Goal: Information Seeking & Learning: Check status

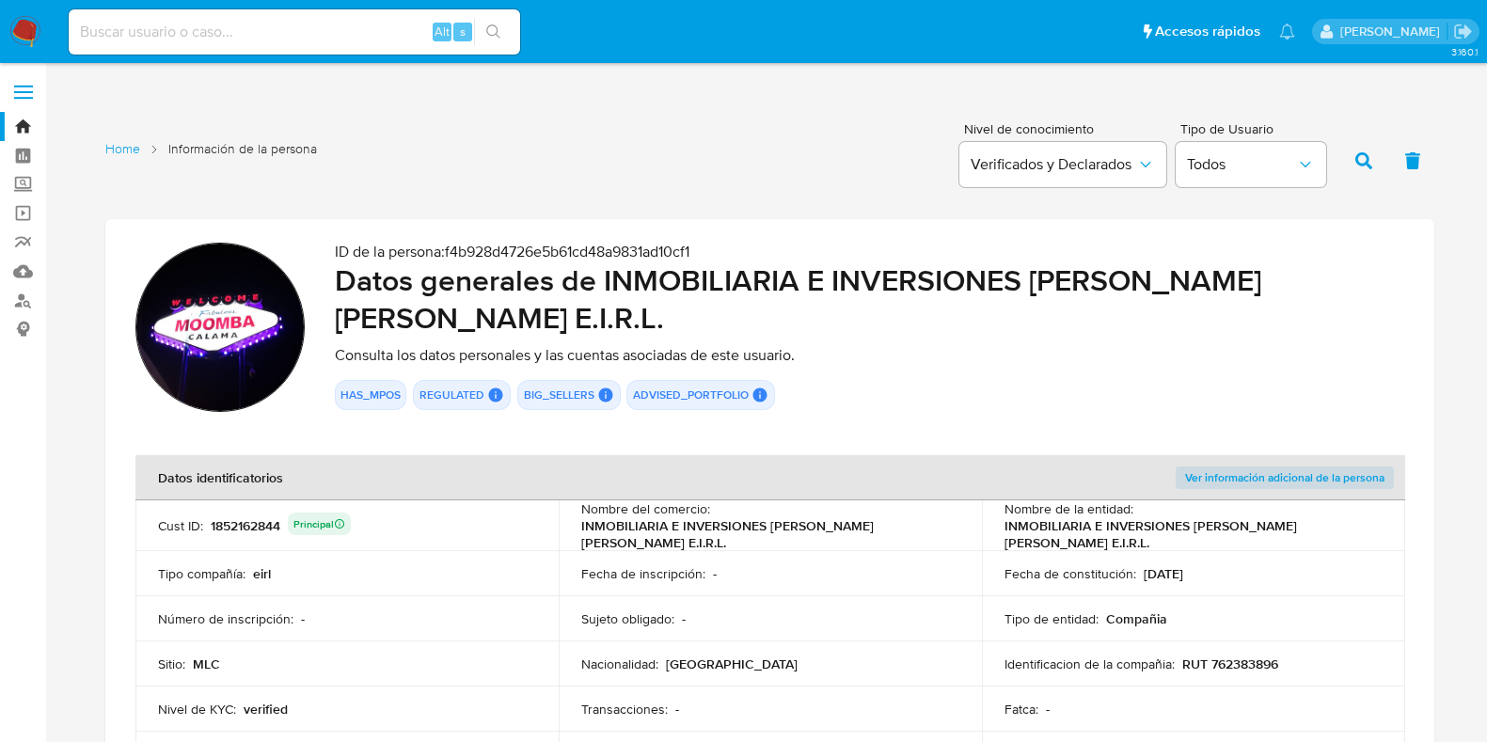
scroll to position [117, 0]
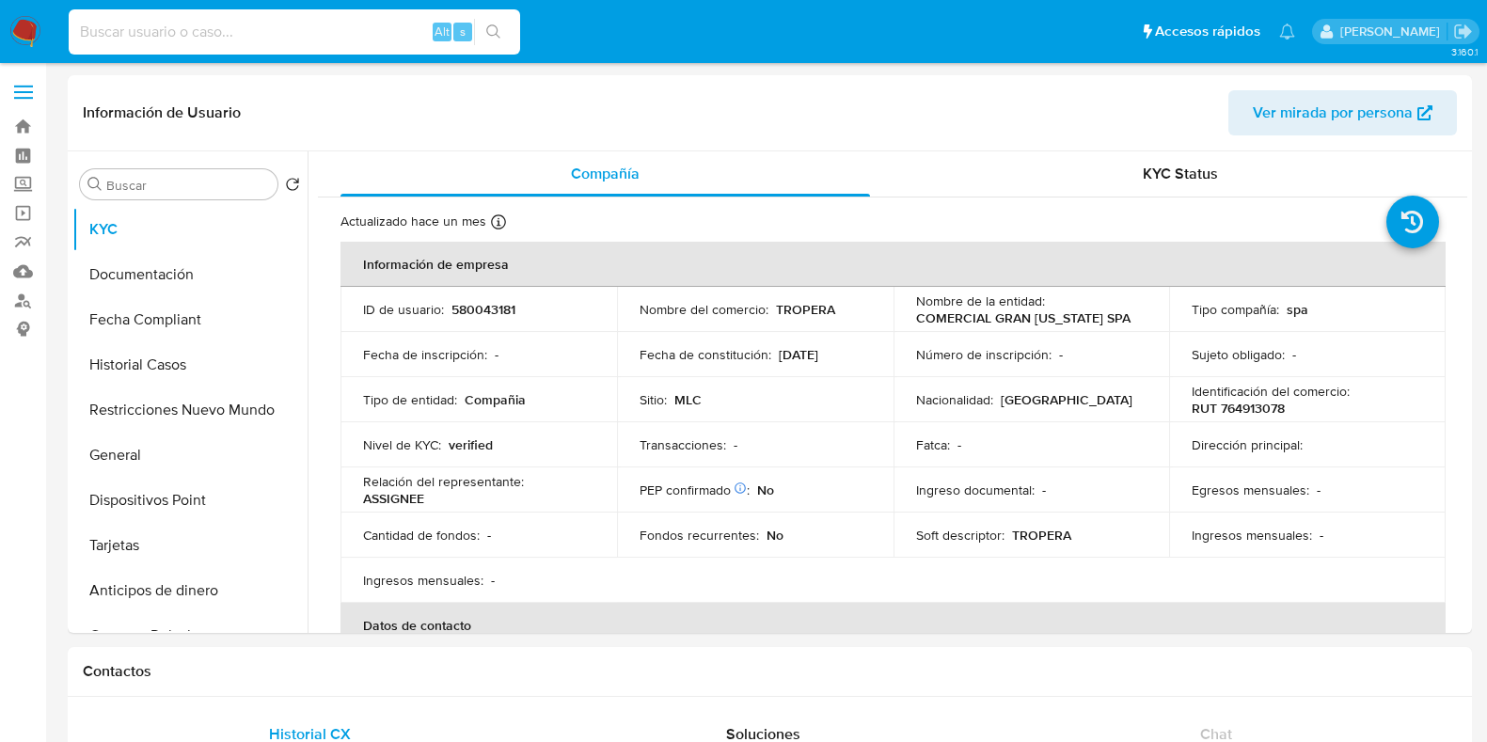
select select "10"
type input "9835087c987252c74f5a4db46d0fe82c"
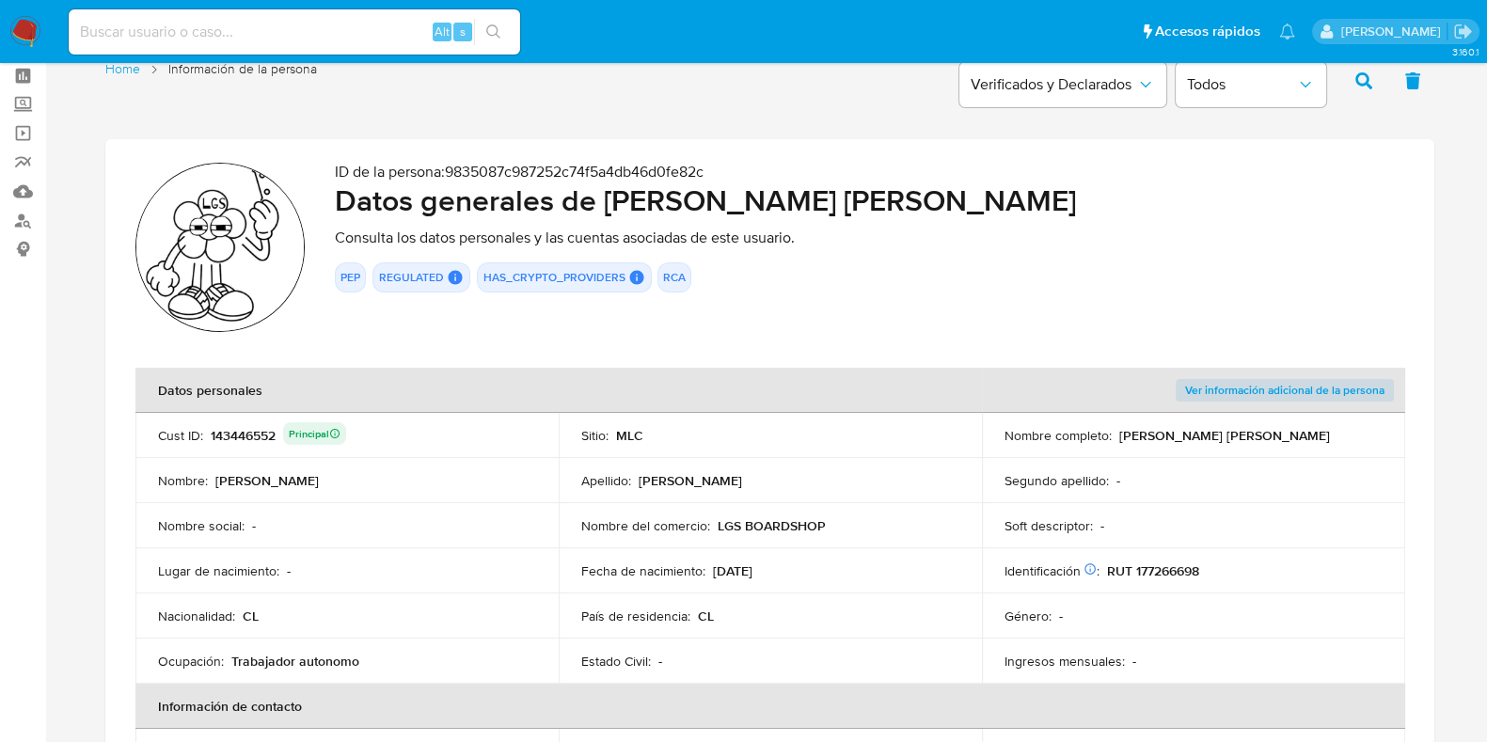
scroll to position [117, 0]
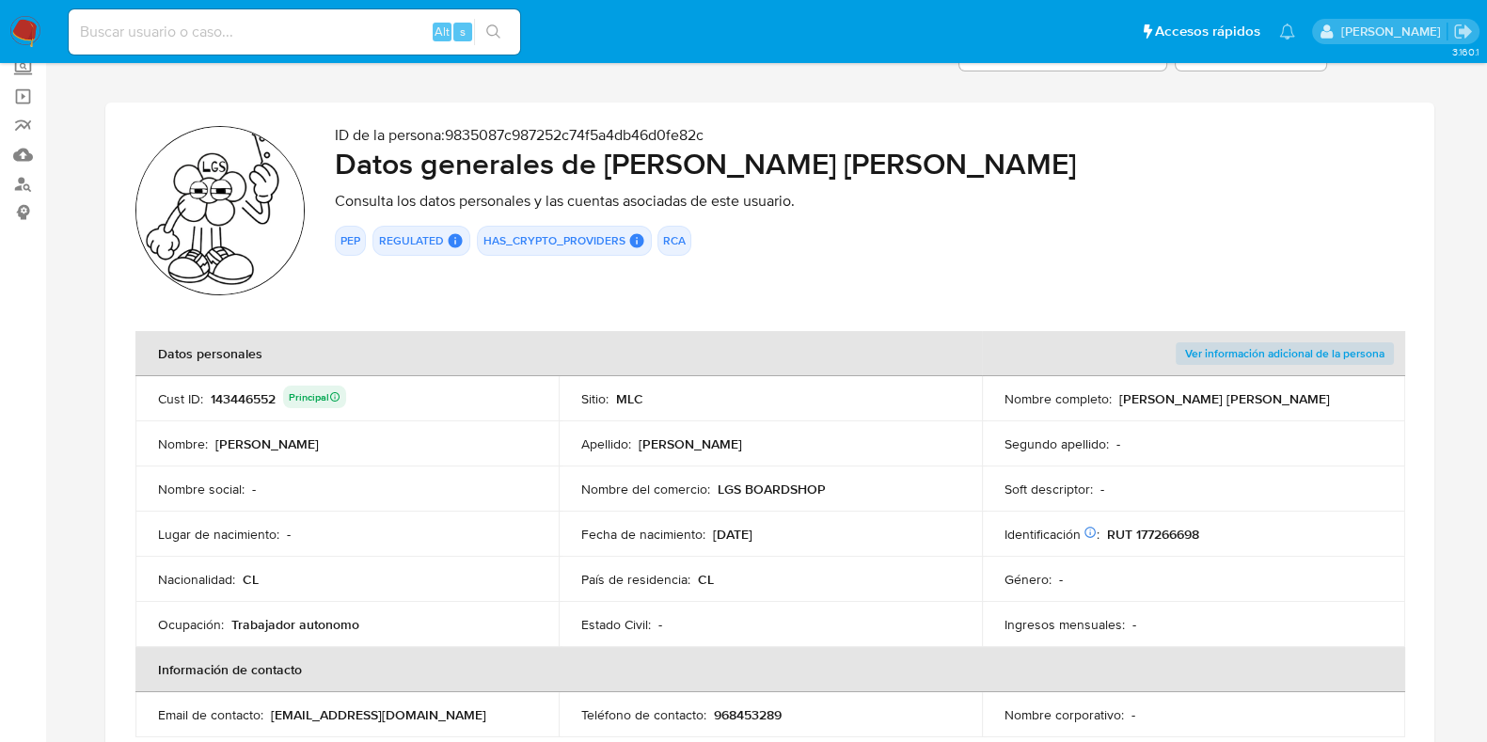
drag, startPoint x: 1028, startPoint y: 160, endPoint x: 605, endPoint y: 156, distance: 423.4
click at [605, 156] on h2 "Datos generales de Nicolás Alejandro Tuma Zeidán" at bounding box center [870, 164] width 1070 height 38
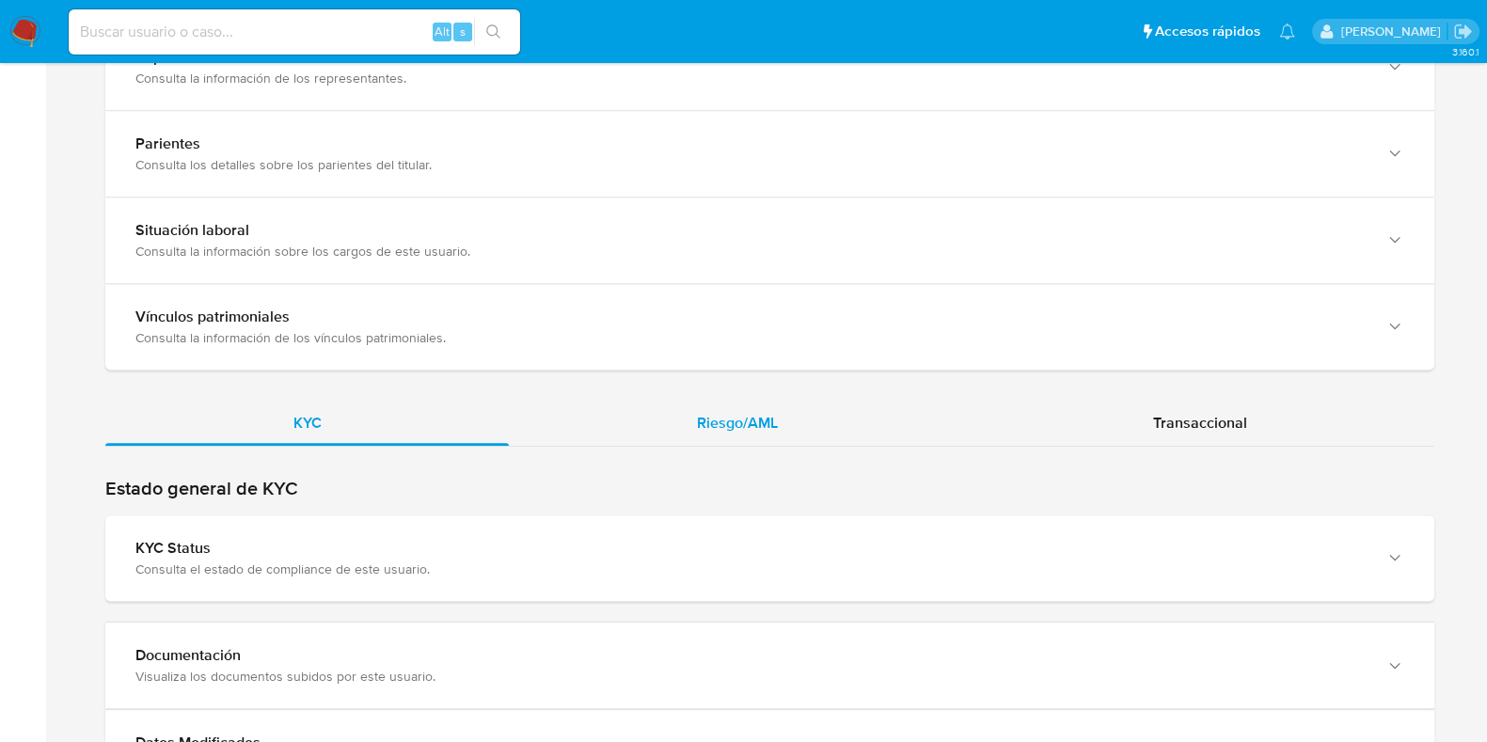
click at [751, 420] on span "Riesgo/AML" at bounding box center [737, 423] width 81 height 22
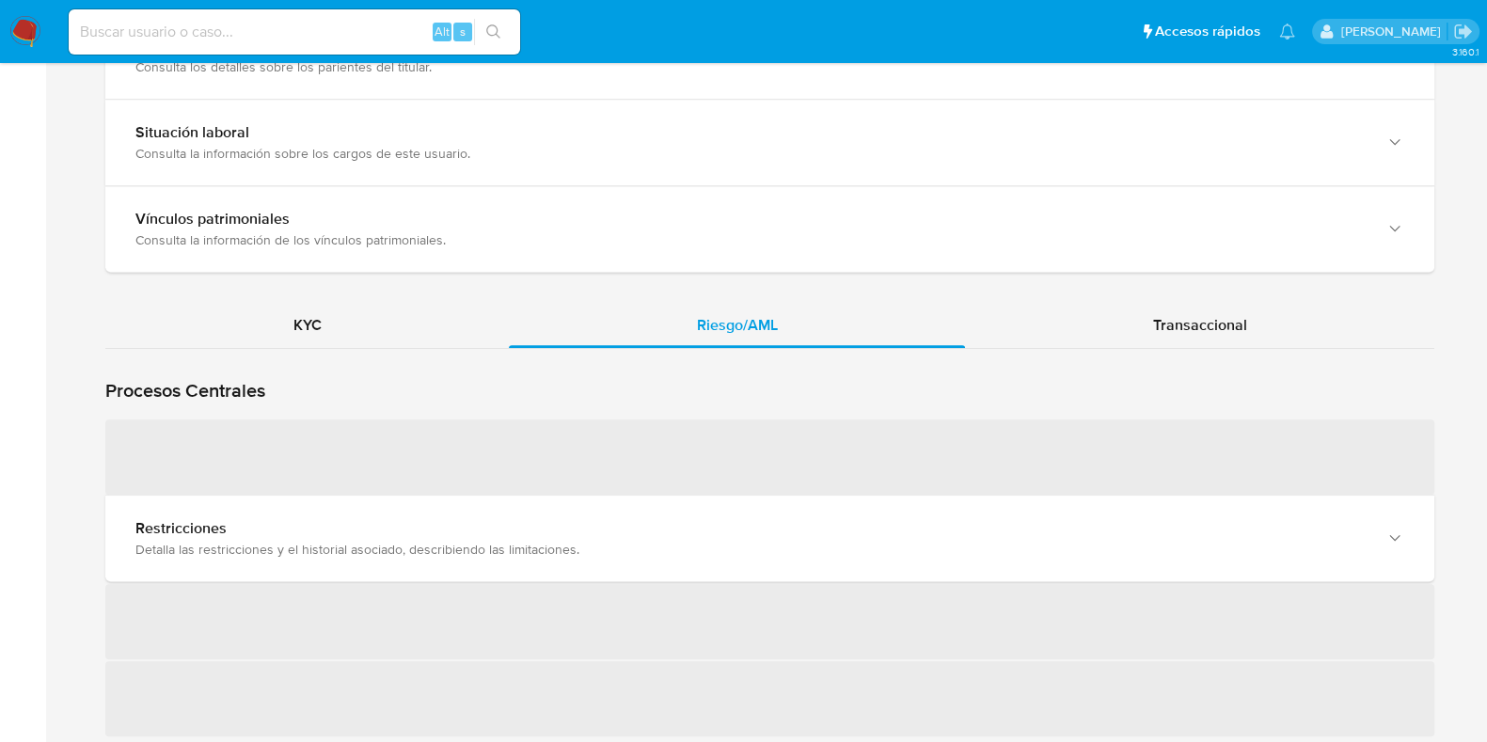
scroll to position [1646, 0]
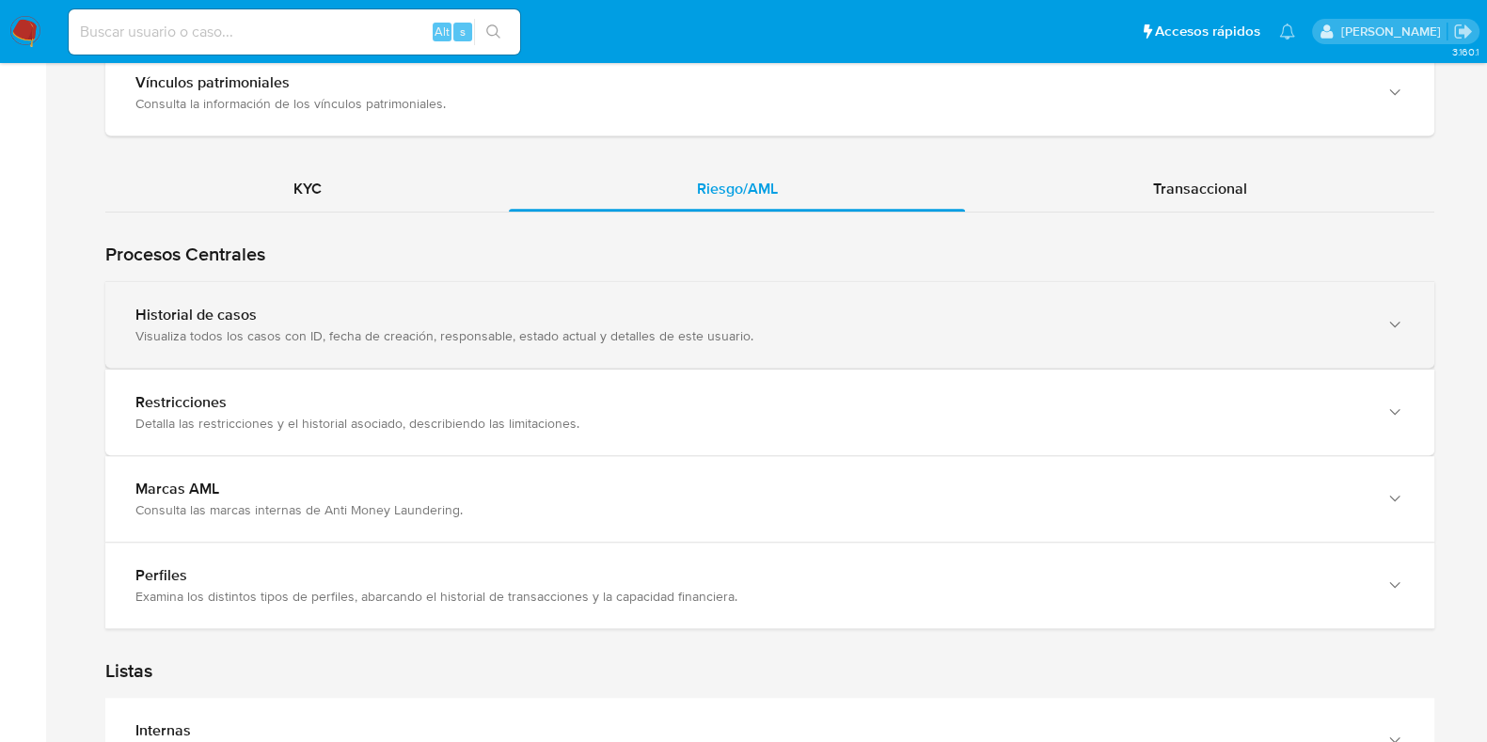
click at [527, 285] on div "Historial de casos Visualiza todos los casos con ID, fecha de creación, respons…" at bounding box center [769, 325] width 1329 height 86
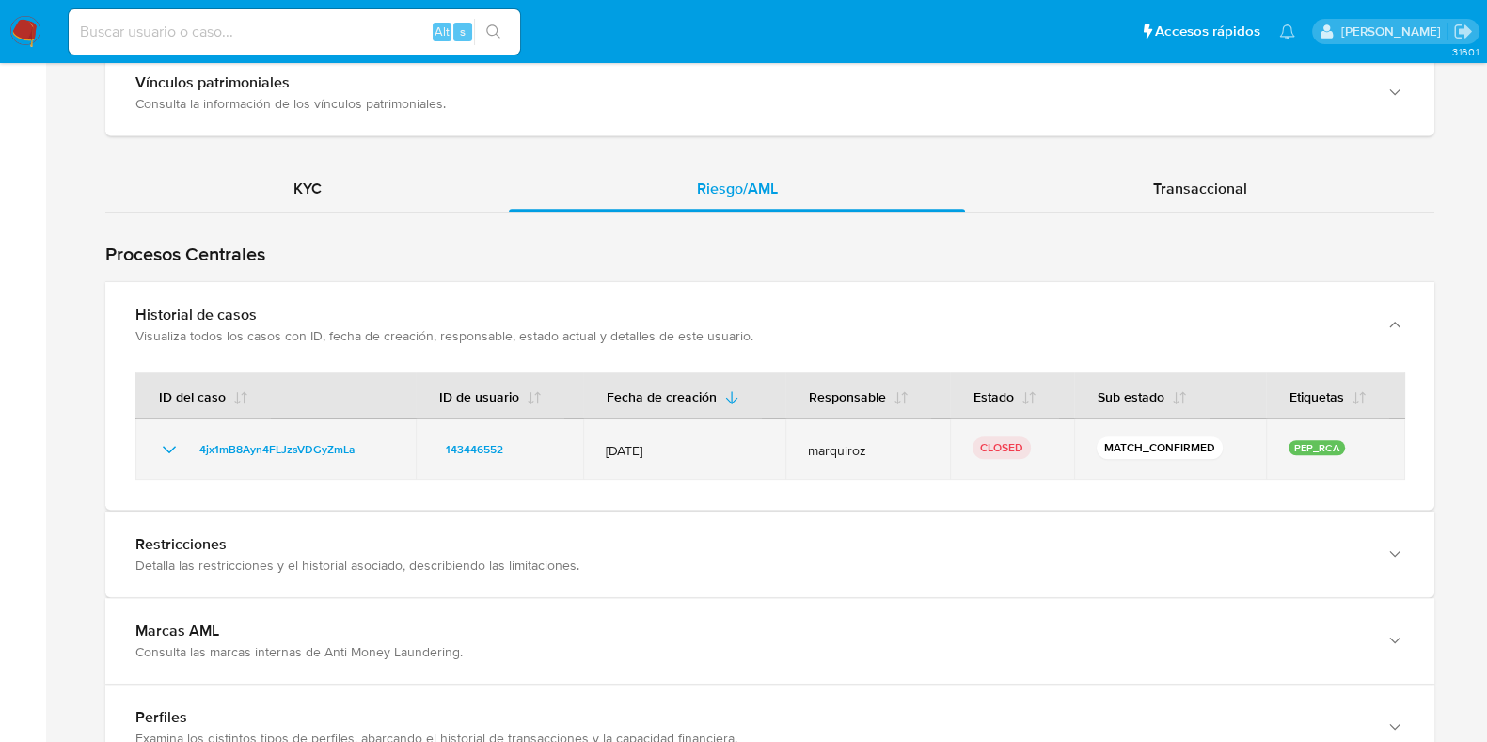
click at [169, 452] on icon "Mostrar/Ocultar" at bounding box center [169, 449] width 23 height 23
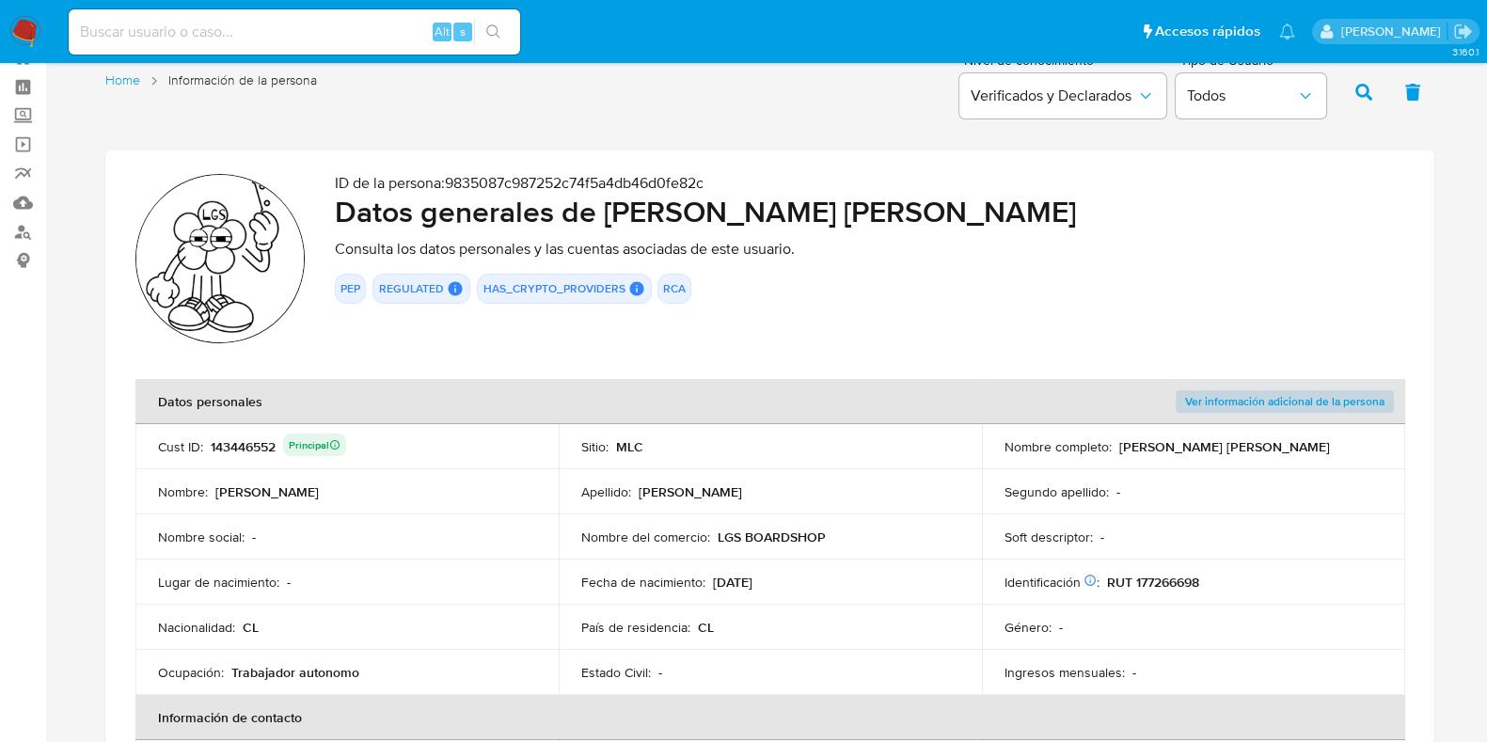
scroll to position [0, 0]
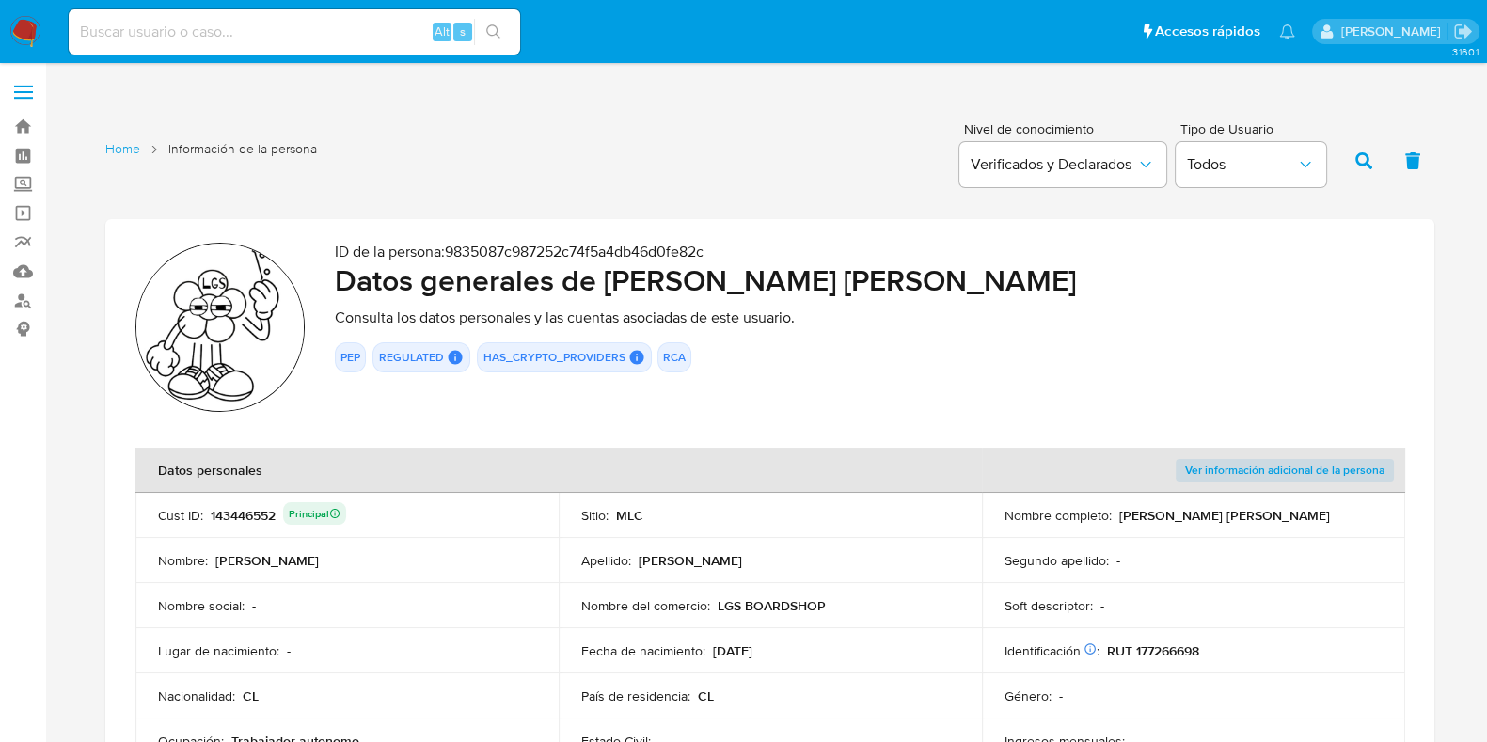
drag, startPoint x: 1118, startPoint y: 519, endPoint x: 1299, endPoint y: 515, distance: 181.6
click at [1299, 515] on div "Nombre completo : Nicolás Alejandro Tuma Zeidán" at bounding box center [1194, 515] width 378 height 17
click at [1299, 515] on p "Nicolás Alejandro Tuma Zeidán" at bounding box center [1225, 515] width 211 height 17
drag, startPoint x: 1299, startPoint y: 515, endPoint x: 1130, endPoint y: 515, distance: 169.4
click at [1130, 515] on p "Nicolás Alejandro Tuma Zeidán" at bounding box center [1225, 515] width 211 height 17
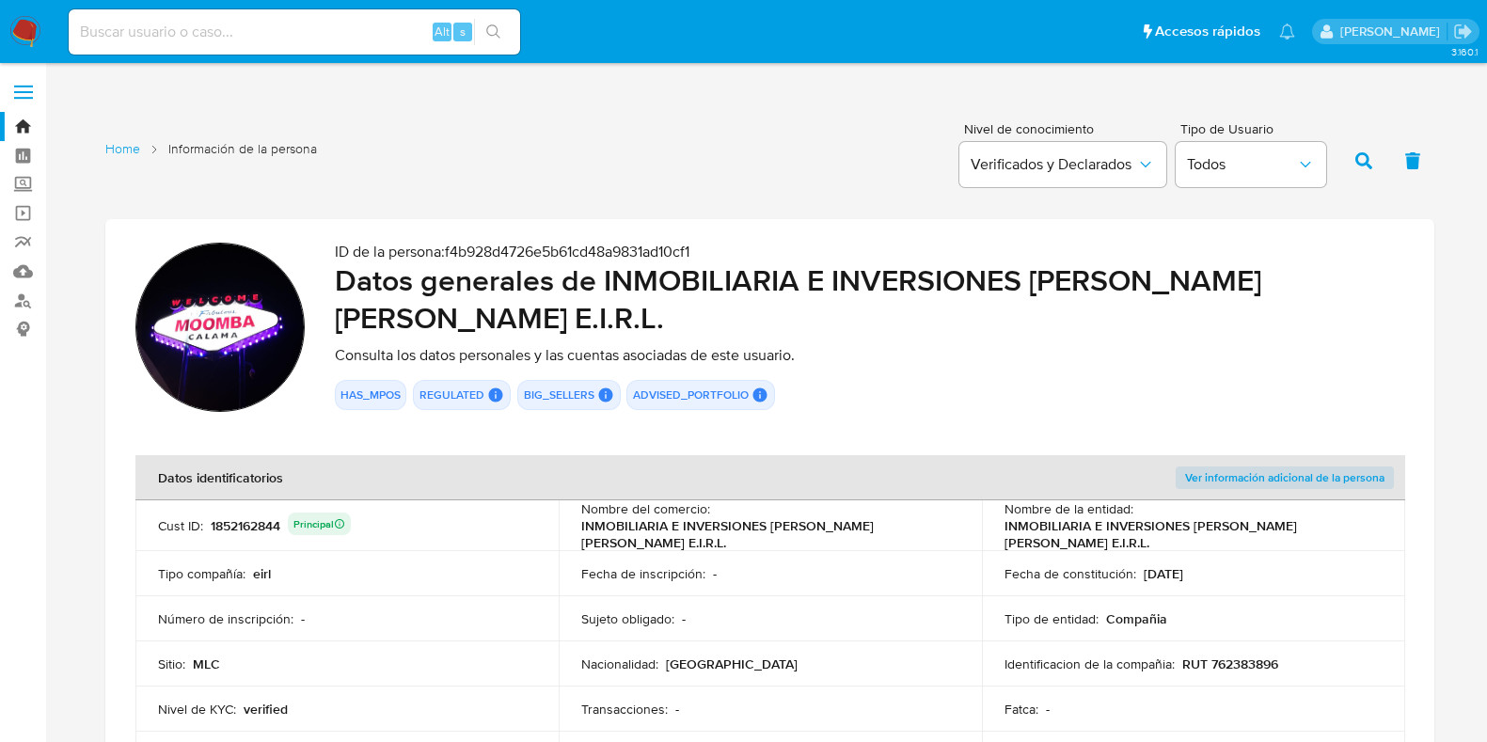
scroll to position [117, 0]
